Goal: Navigation & Orientation: Go to known website

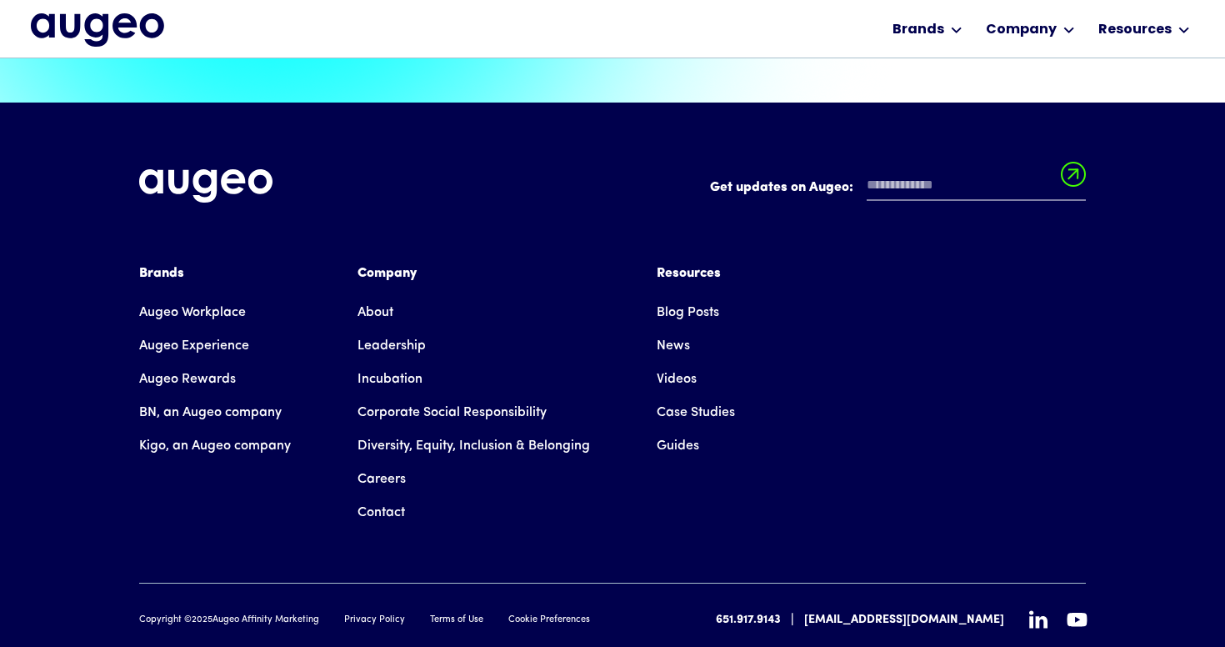
scroll to position [3774, 0]
